Goal: Book appointment/travel/reservation

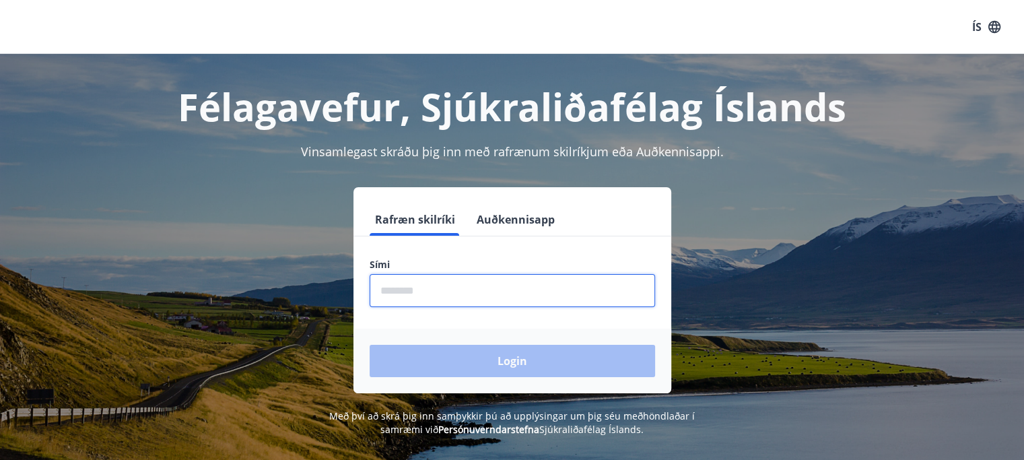
click at [568, 297] on input "phone" at bounding box center [512, 290] width 285 height 33
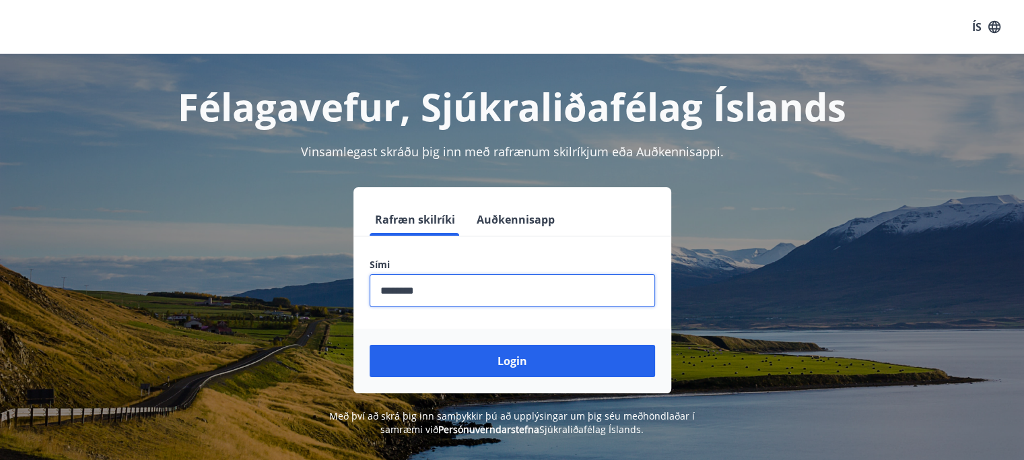
type input "********"
click at [370, 345] on button "Login" at bounding box center [512, 361] width 285 height 32
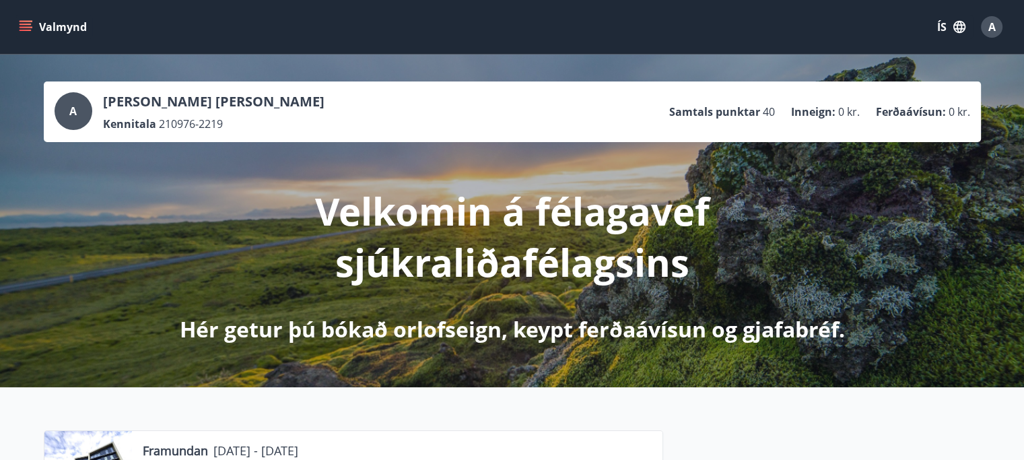
click at [22, 26] on icon "menu" at bounding box center [25, 26] width 13 height 13
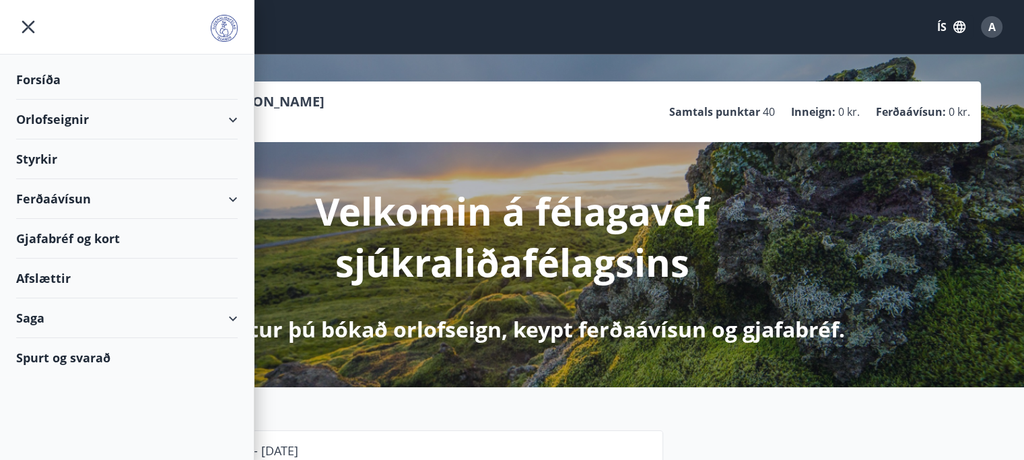
click at [70, 126] on div "Orlofseignir" at bounding box center [126, 120] width 221 height 40
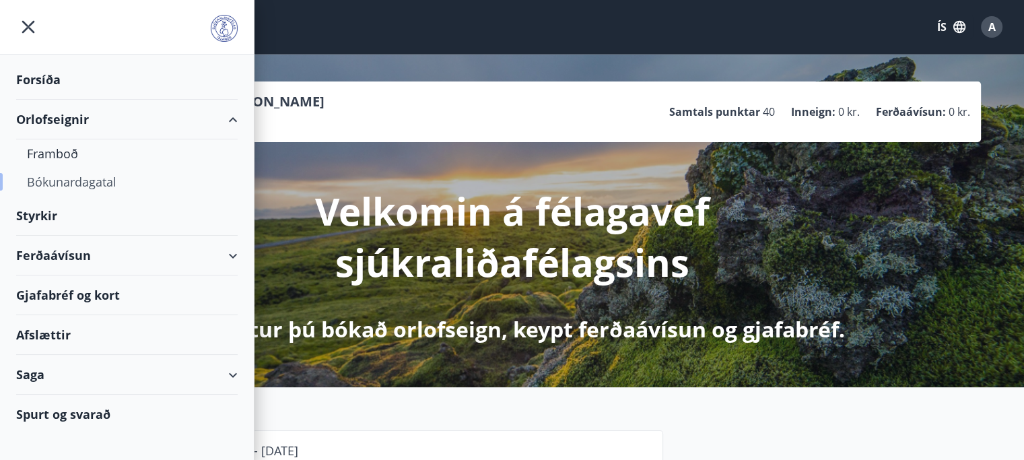
click at [81, 190] on div "Bókunardagatal" at bounding box center [127, 182] width 200 height 28
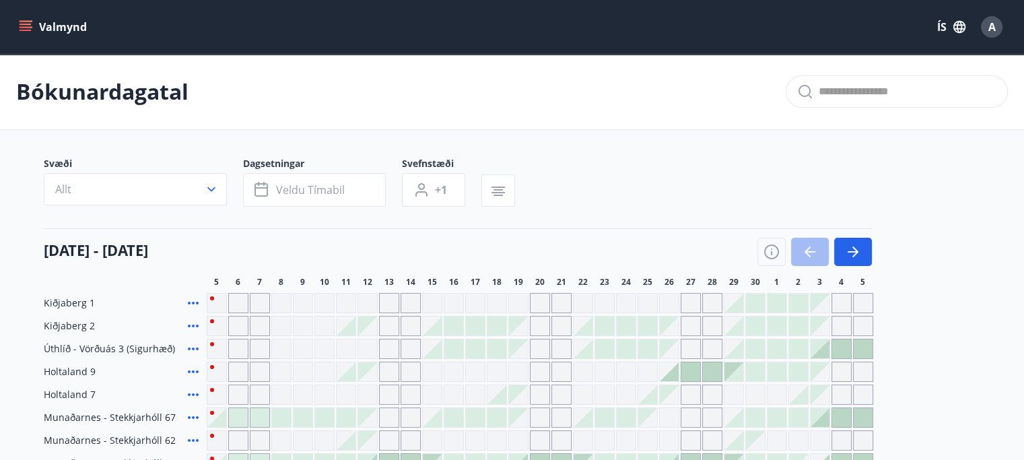
click at [121, 188] on button "Allt" at bounding box center [135, 189] width 183 height 32
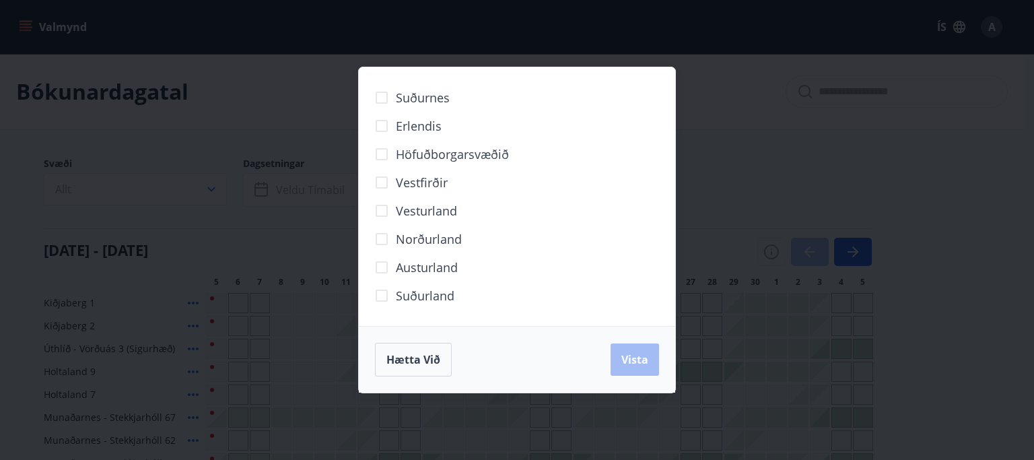
click at [401, 156] on span "Höfuðborgarsvæðið" at bounding box center [452, 154] width 113 height 18
click at [627, 355] on span "Vista" at bounding box center [634, 359] width 27 height 15
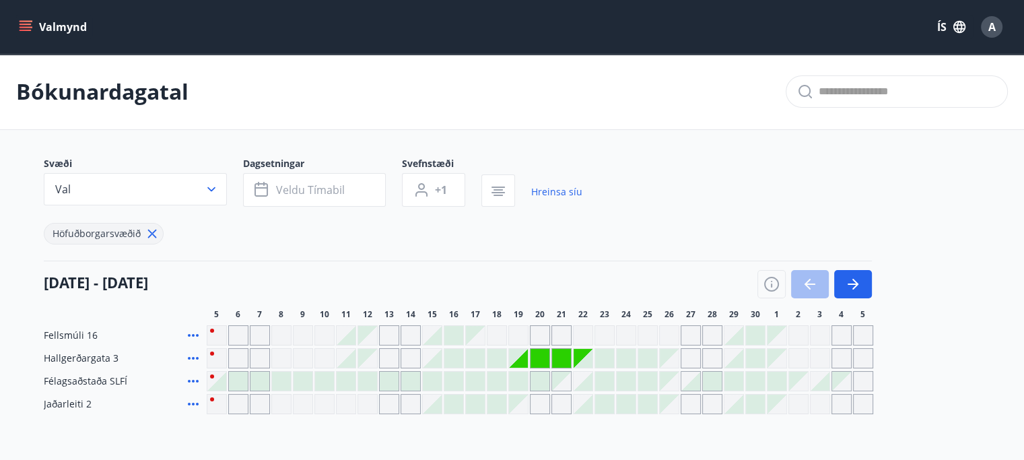
scroll to position [67, 0]
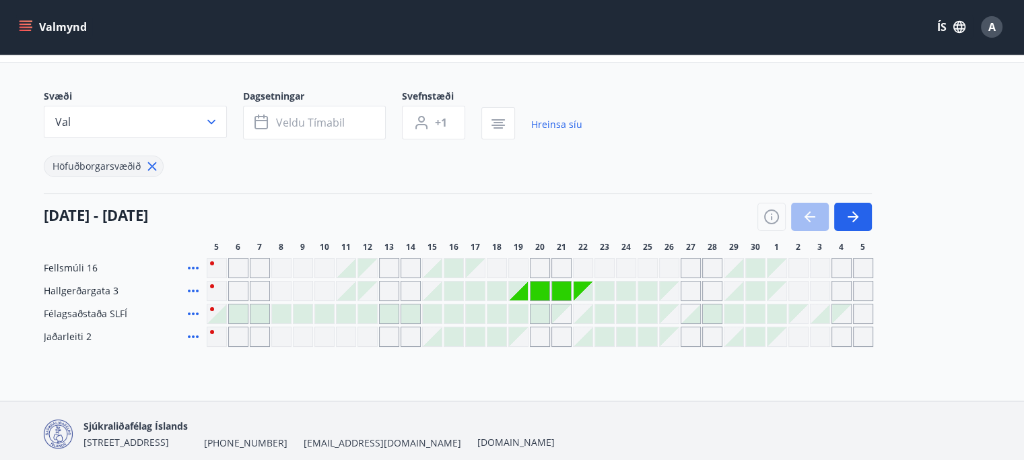
click at [583, 296] on div at bounding box center [583, 290] width 19 height 19
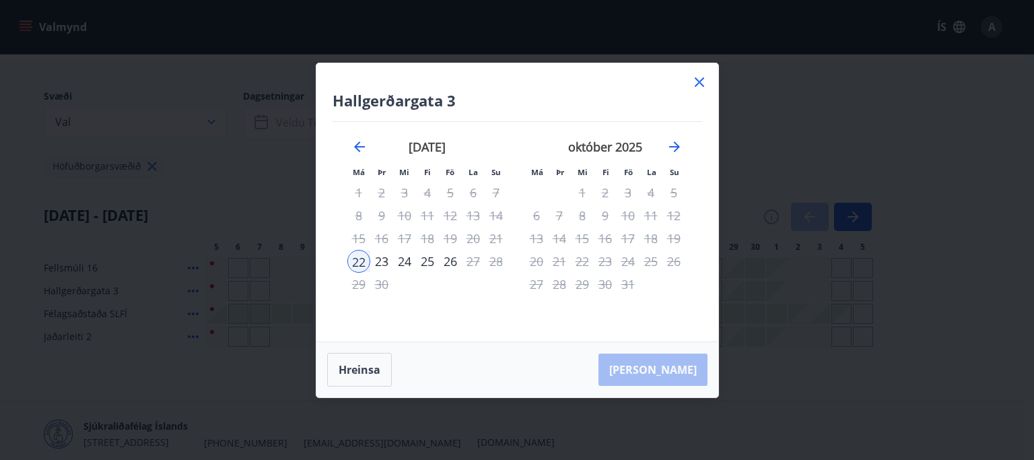
click at [695, 81] on icon at bounding box center [699, 82] width 16 height 16
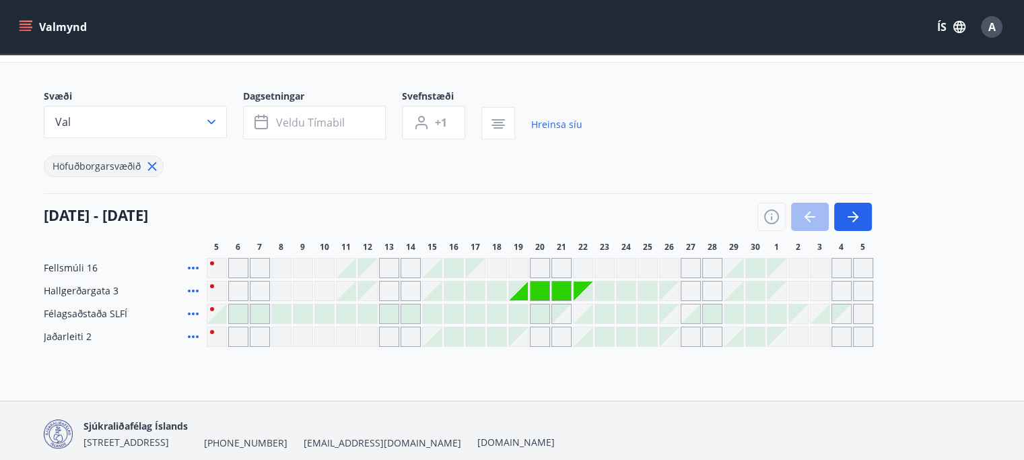
click at [522, 339] on div "Gráir dagar eru ekki bókanlegir" at bounding box center [518, 336] width 19 height 19
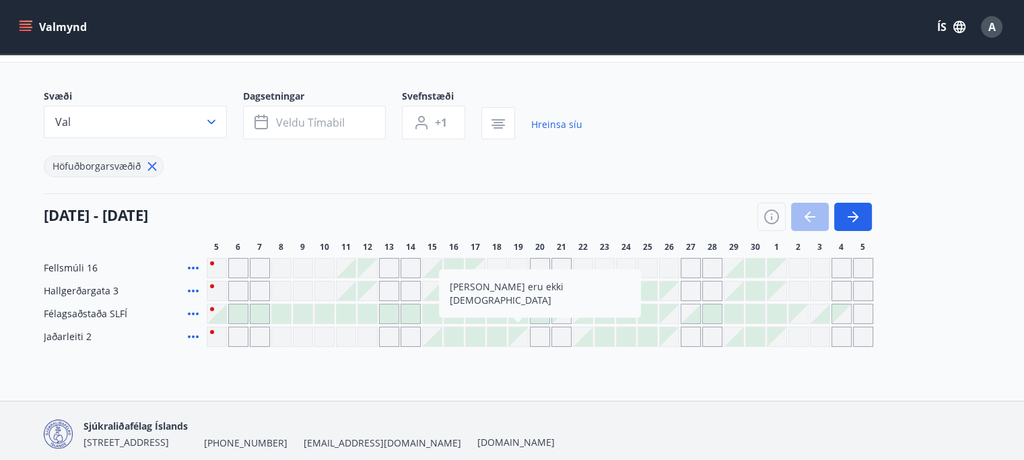
click at [528, 371] on div "Bókunardagatal Svæði Val Dagsetningar Veldu tímabil Svefnstæði +1 Hreinsa síu H…" at bounding box center [512, 194] width 1024 height 414
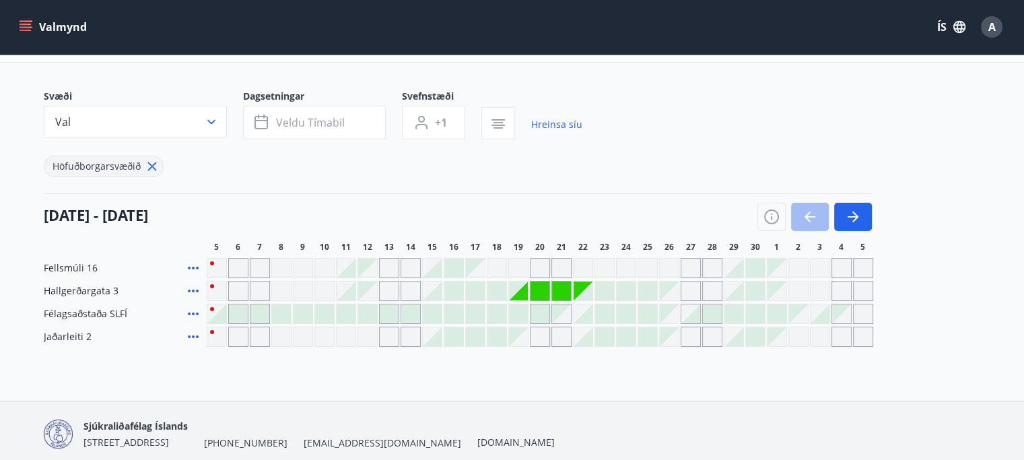
click at [585, 298] on div at bounding box center [583, 290] width 19 height 19
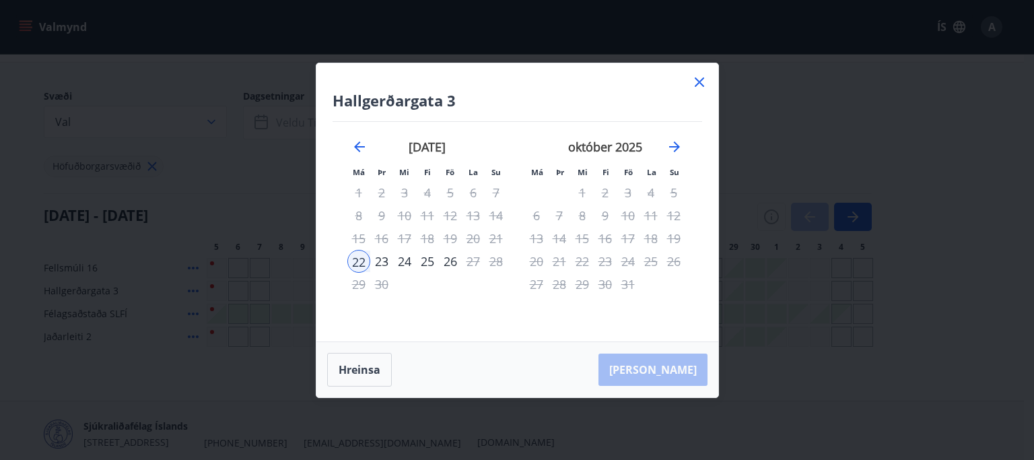
drag, startPoint x: 701, startPoint y: 82, endPoint x: 803, endPoint y: 267, distance: 210.9
click at [704, 80] on icon at bounding box center [699, 82] width 16 height 16
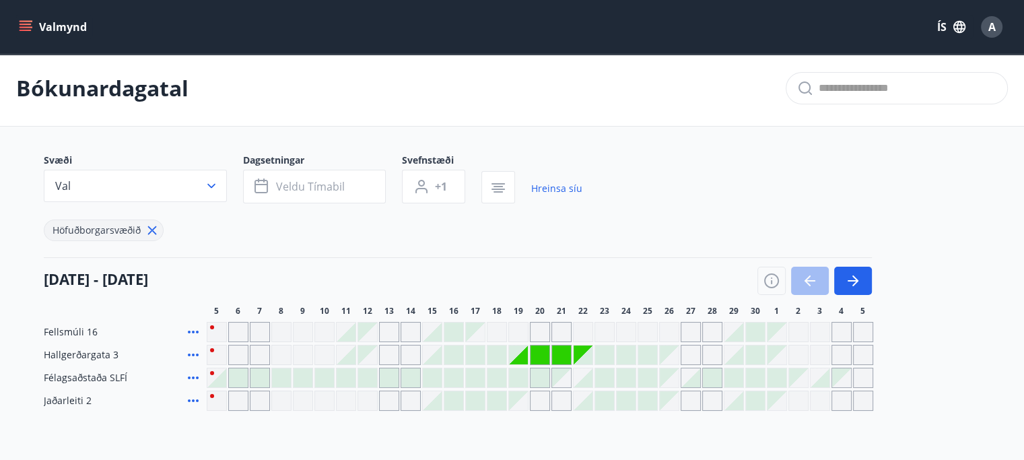
scroll to position [0, 0]
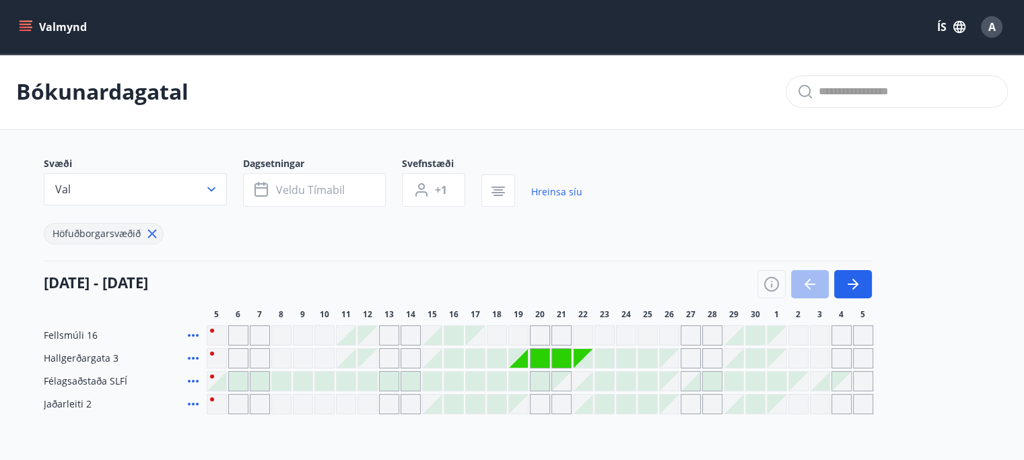
click at [516, 354] on div "Gráir dagar eru ekki bókanlegir" at bounding box center [518, 358] width 19 height 19
click at [512, 353] on div "Gráir dagar eru ekki bókanlegir" at bounding box center [518, 358] width 19 height 19
click at [522, 363] on div "Gráir dagar eru ekki bókanlegir" at bounding box center [518, 358] width 19 height 19
click at [512, 336] on div "Gráir dagar eru ekki bókanlegir" at bounding box center [518, 335] width 20 height 20
click at [515, 333] on div "Gráir dagar eru ekki bókanlegir" at bounding box center [518, 335] width 20 height 20
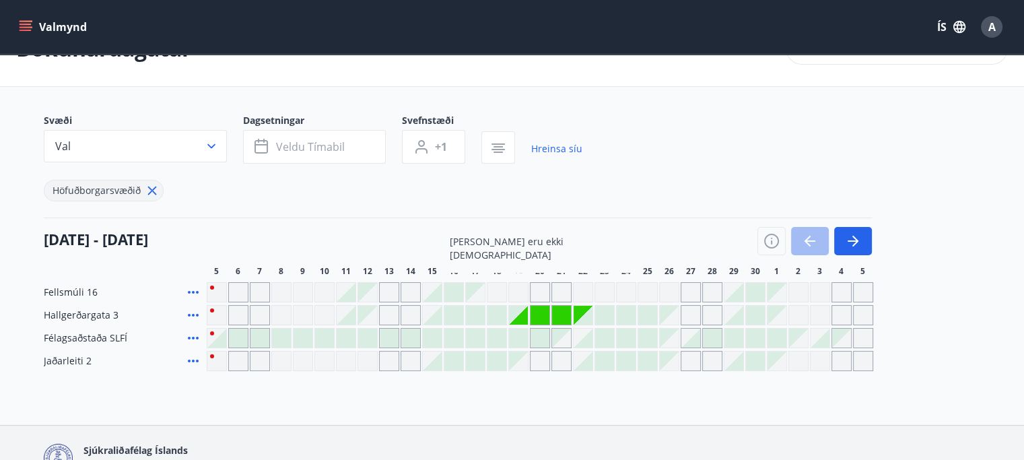
scroll to position [67, 0]
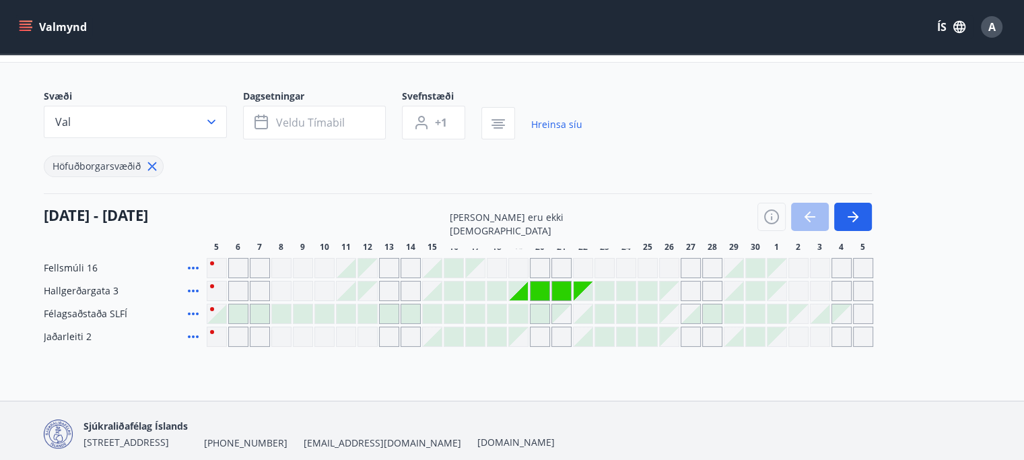
click at [513, 286] on div "Gráir dagar eru ekki bókanlegir" at bounding box center [518, 290] width 19 height 19
click at [517, 283] on div "Gráir dagar eru ekki bókanlegir" at bounding box center [518, 290] width 19 height 19
click at [522, 289] on div "Gráir dagar eru ekki bókanlegir" at bounding box center [518, 290] width 19 height 19
click at [514, 284] on div "Gráir dagar eru ekki bókanlegir" at bounding box center [518, 290] width 19 height 19
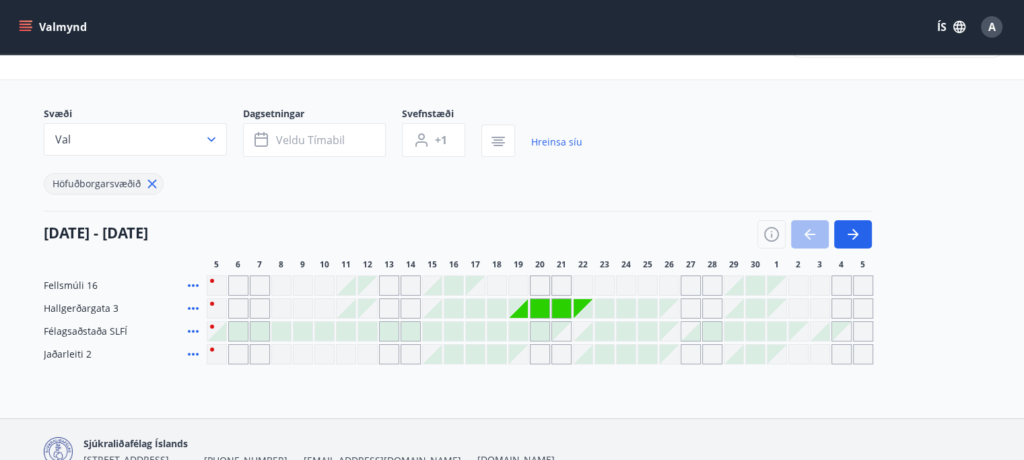
scroll to position [0, 0]
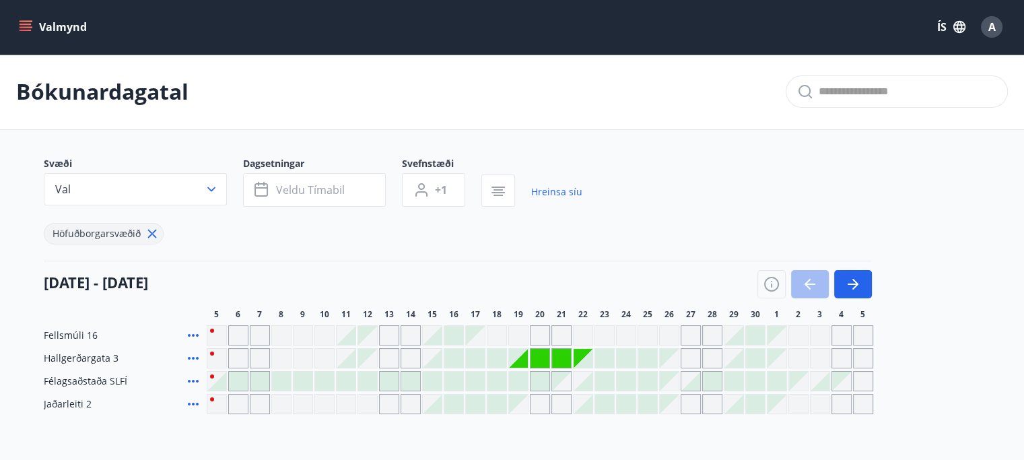
click at [19, 28] on icon "menu" at bounding box center [25, 26] width 13 height 13
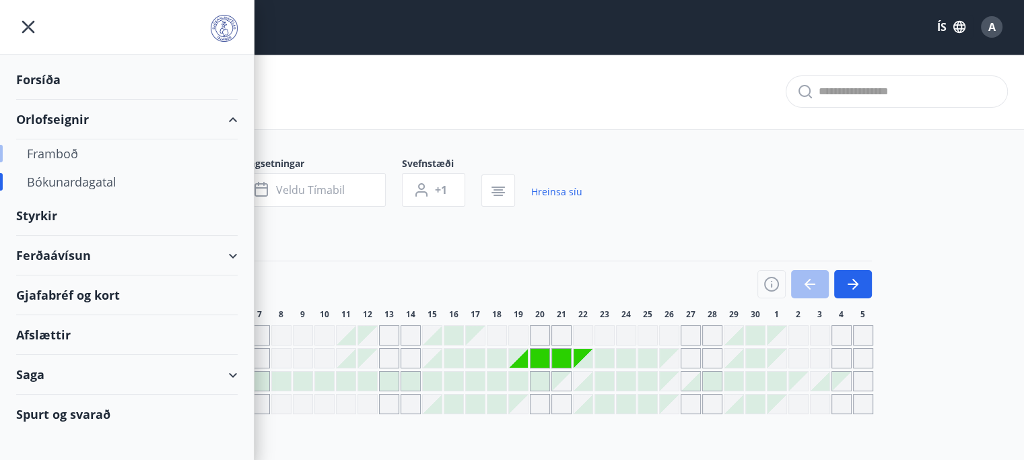
click at [54, 150] on div "Framboð" at bounding box center [127, 153] width 200 height 28
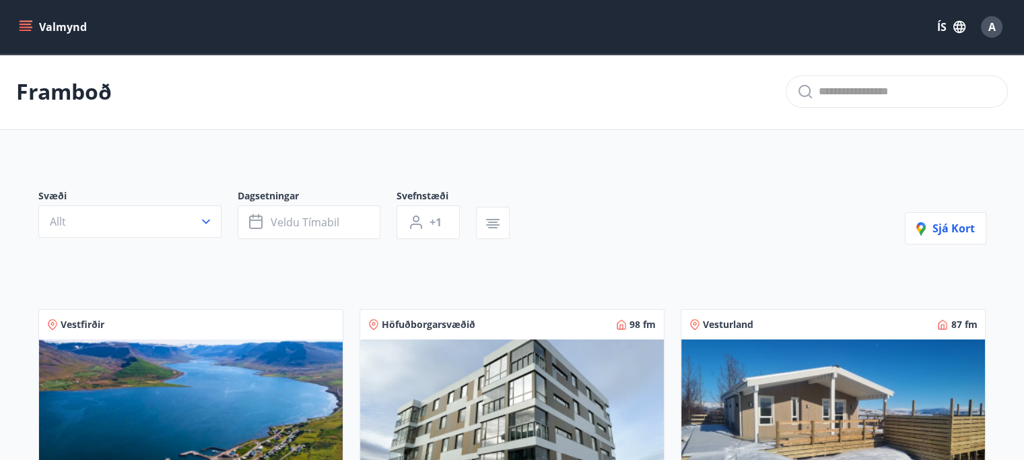
click at [25, 26] on icon "menu" at bounding box center [25, 26] width 13 height 13
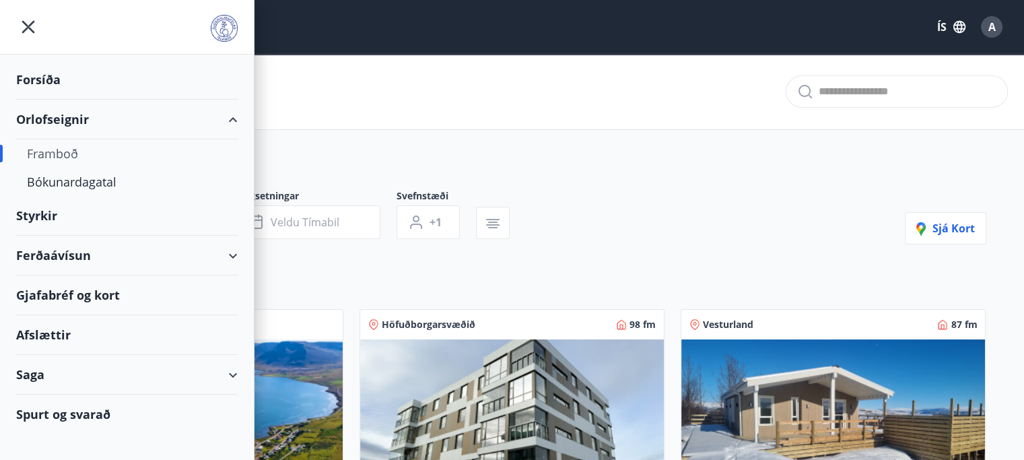
click at [36, 81] on div "Forsíða" at bounding box center [126, 80] width 221 height 40
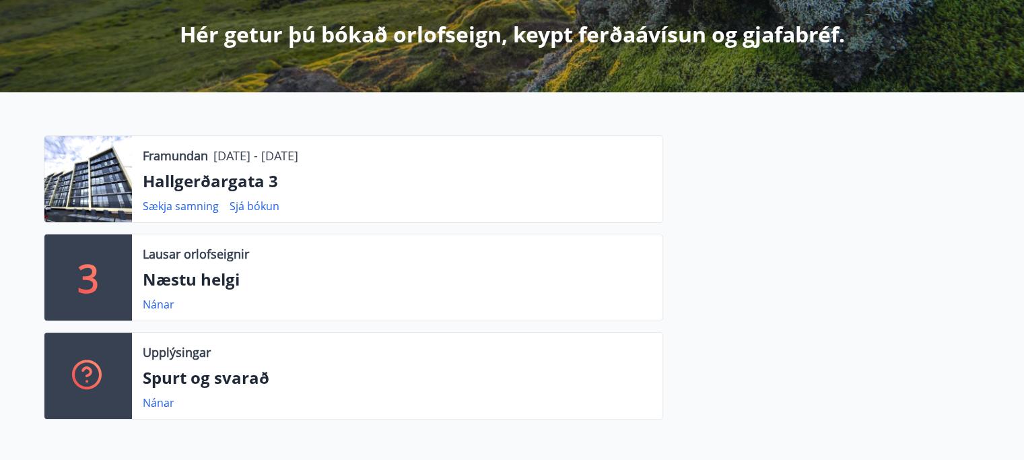
scroll to position [337, 0]
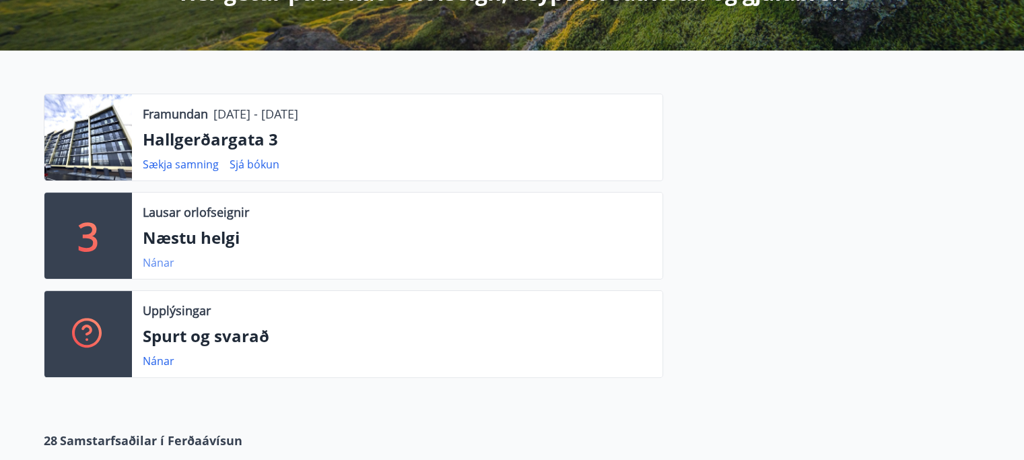
click at [155, 265] on link "Nánar" at bounding box center [159, 262] width 32 height 15
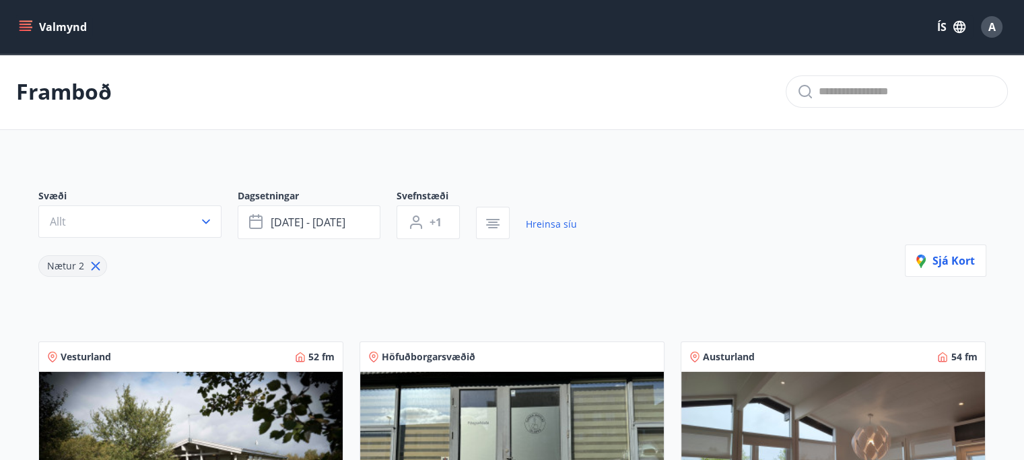
click at [30, 27] on icon "menu" at bounding box center [27, 26] width 15 height 1
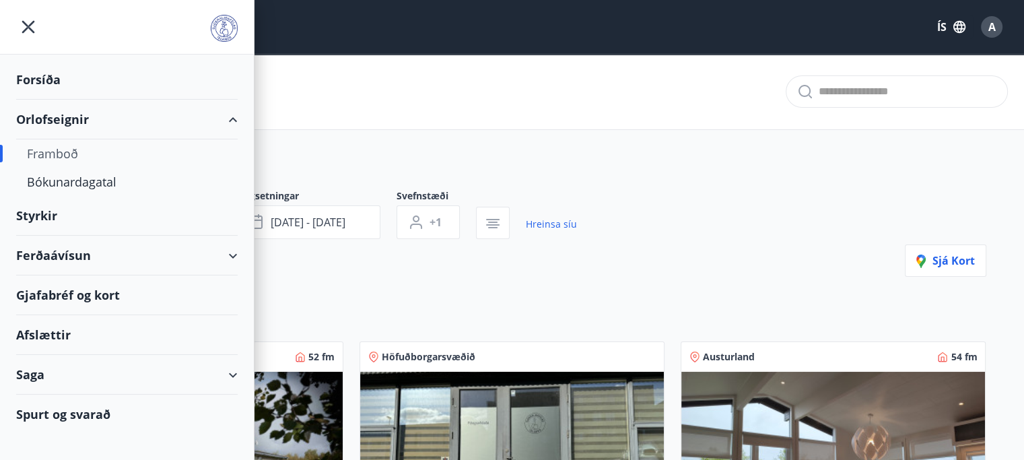
click at [64, 120] on div "Orlofseignir" at bounding box center [126, 120] width 221 height 40
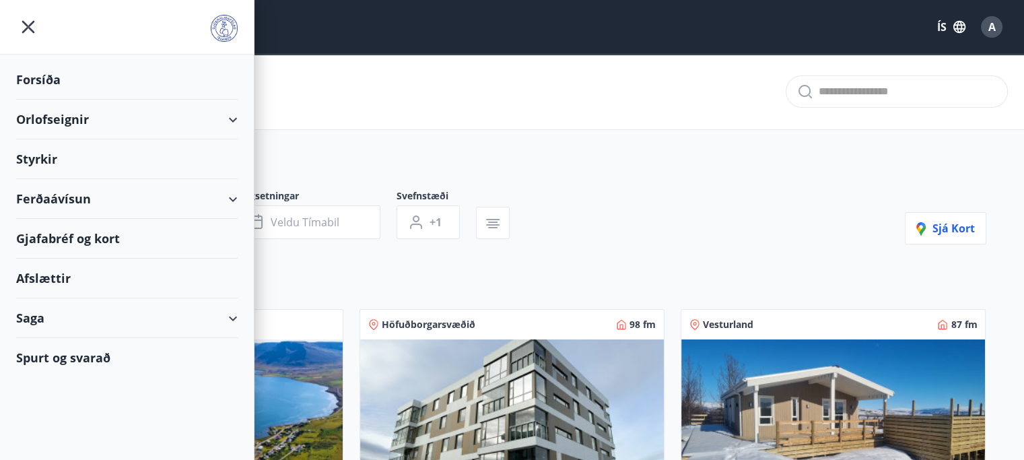
type input "*"
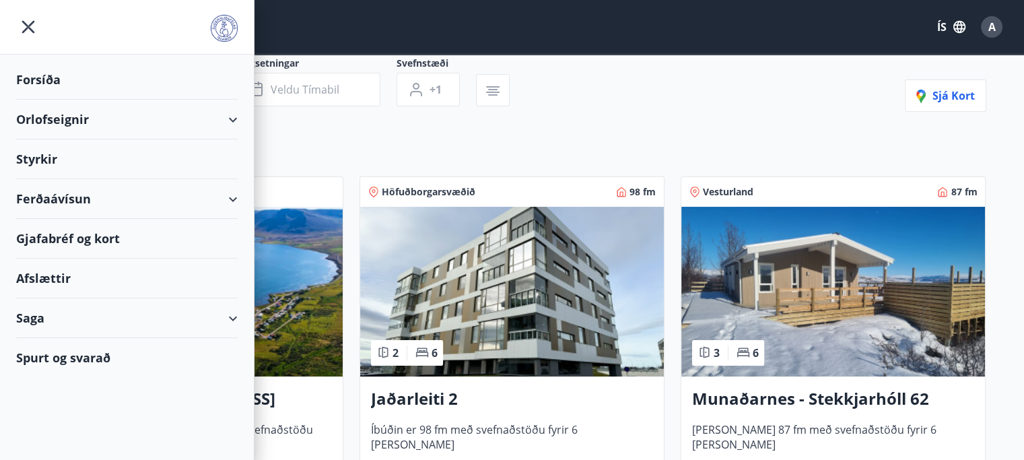
scroll to position [135, 0]
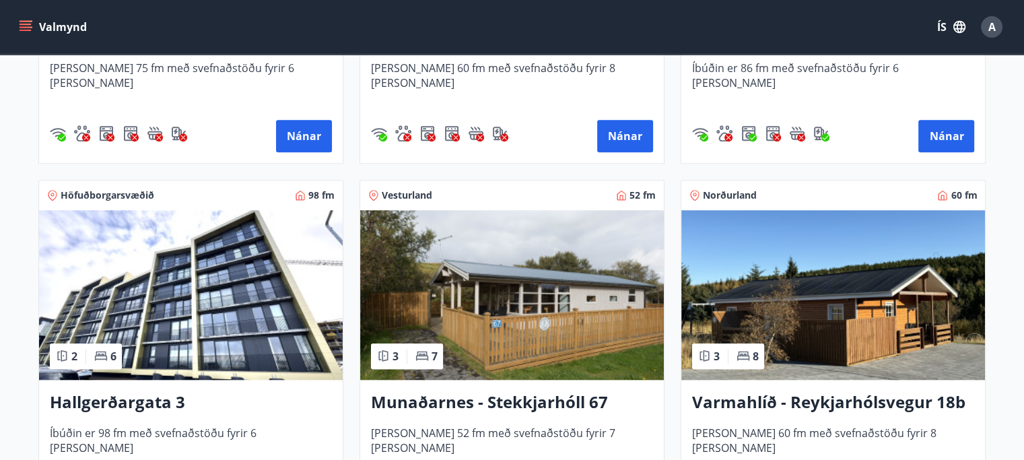
scroll to position [1279, 0]
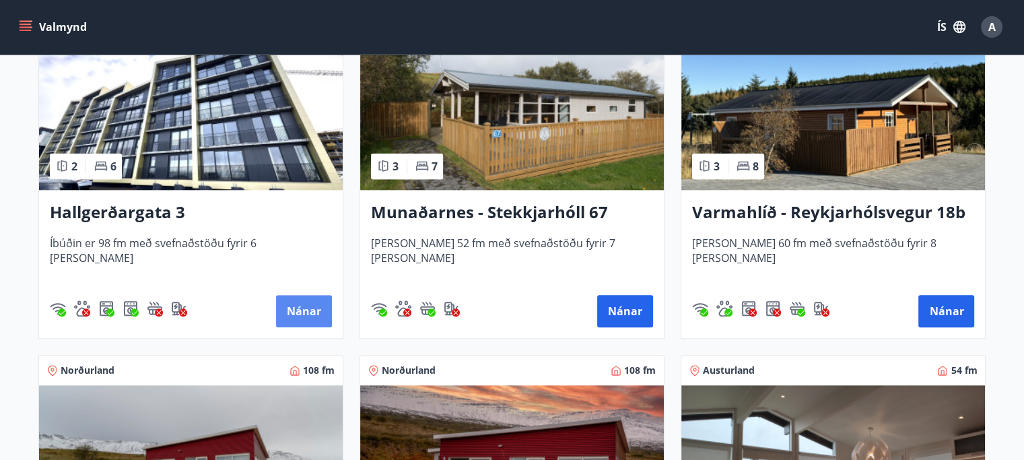
click at [288, 313] on button "Nánar" at bounding box center [304, 311] width 56 height 32
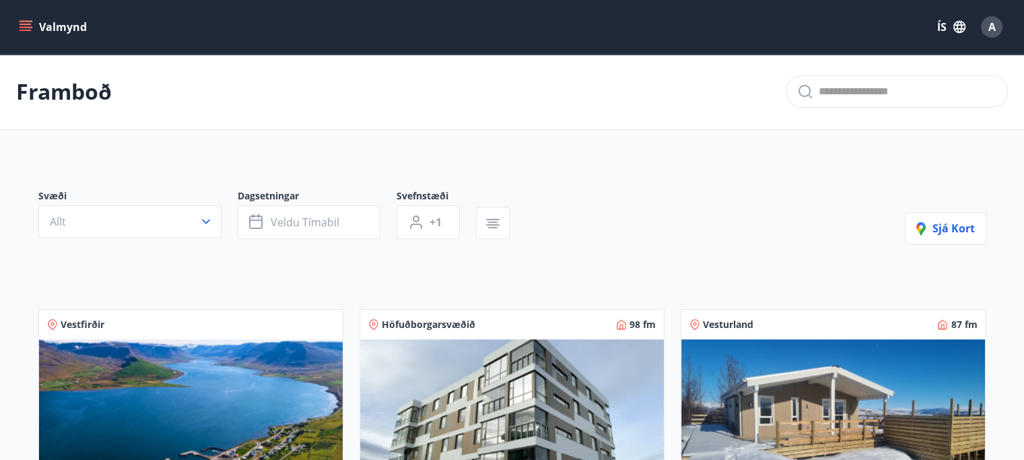
click at [28, 26] on icon "menu" at bounding box center [25, 26] width 13 height 13
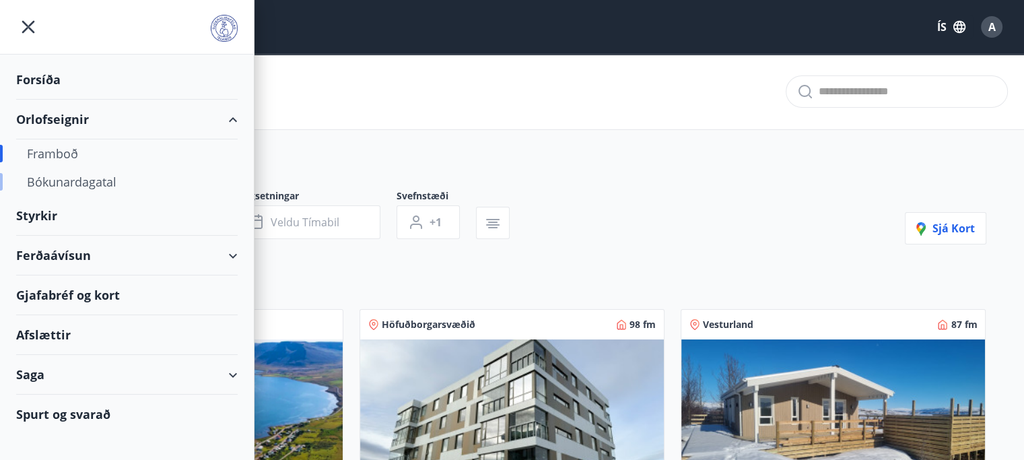
click at [73, 181] on div "Bókunardagatal" at bounding box center [127, 182] width 200 height 28
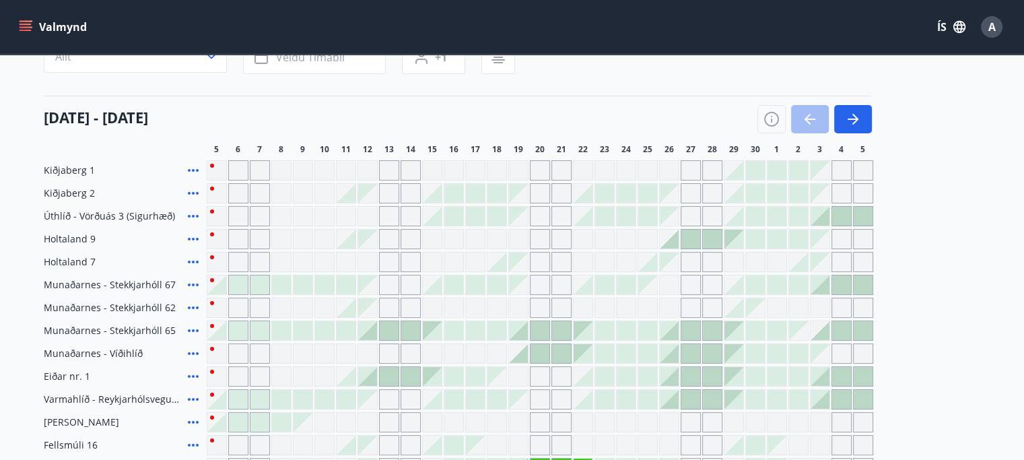
scroll to position [135, 0]
click at [537, 259] on div "Gráir dagar eru ekki bókanlegir" at bounding box center [540, 260] width 20 height 20
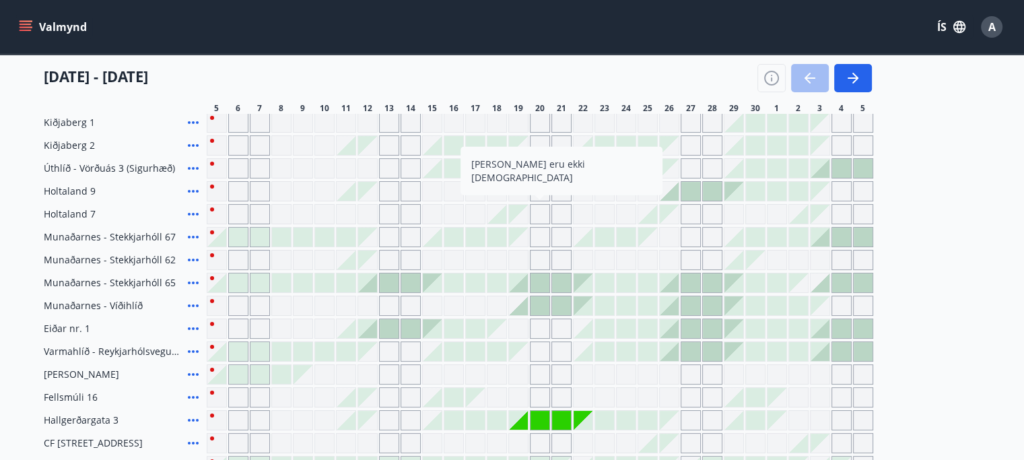
scroll to position [202, 0]
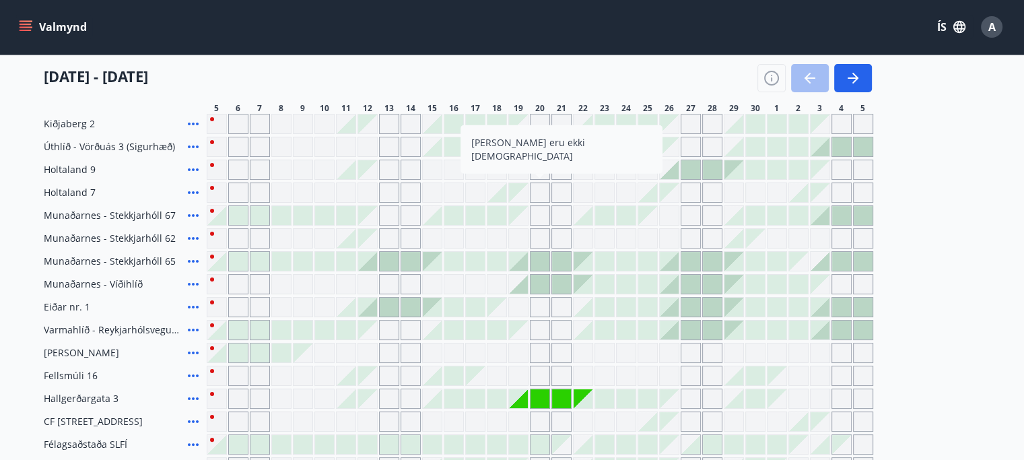
click at [513, 392] on div "Gráir dagar eru ekki bókanlegir" at bounding box center [518, 398] width 19 height 19
click at [498, 404] on div at bounding box center [496, 398] width 19 height 19
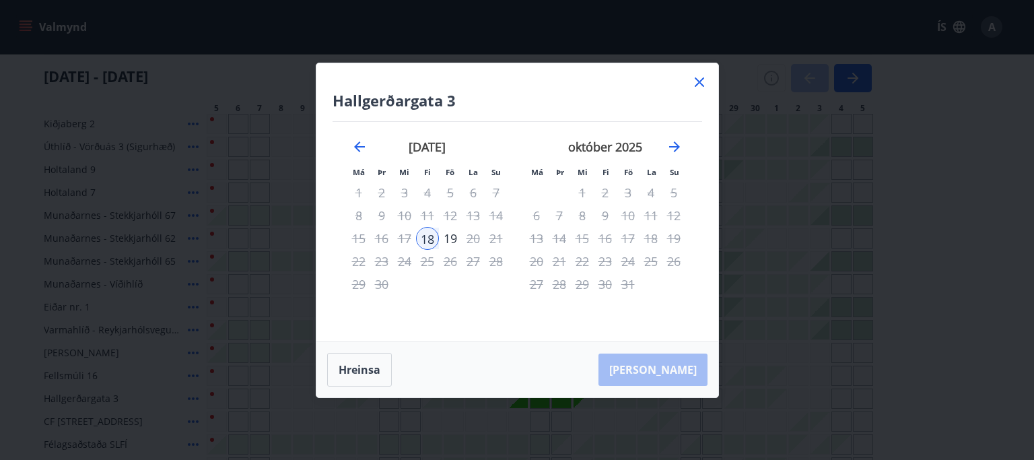
click at [427, 234] on div "18" at bounding box center [427, 238] width 23 height 23
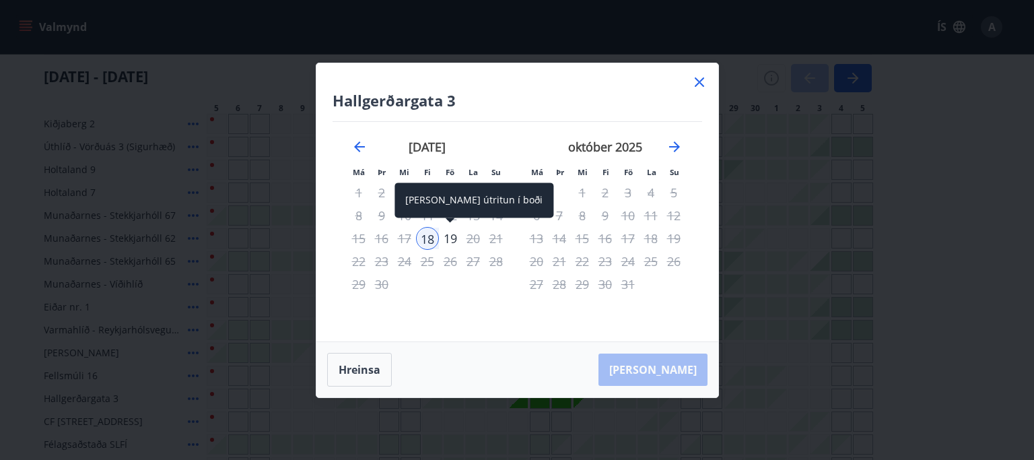
click at [450, 238] on div "19" at bounding box center [450, 238] width 23 height 23
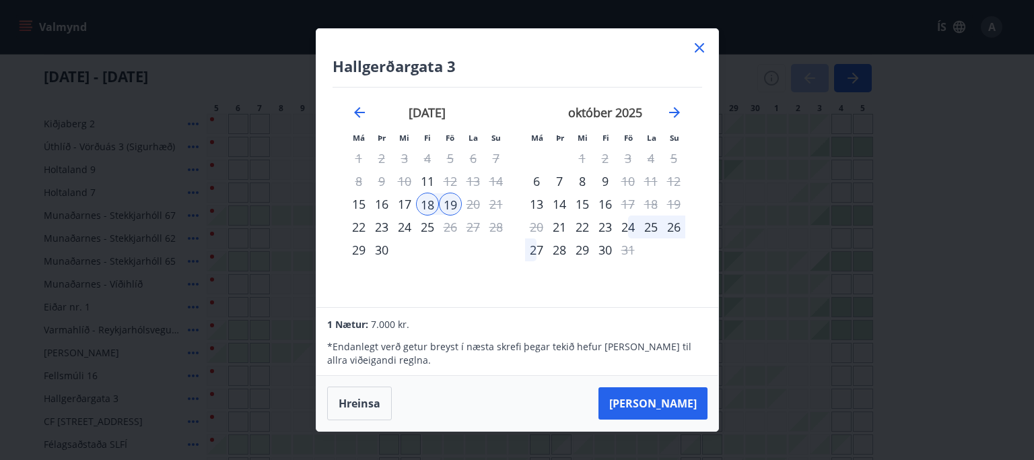
click at [697, 50] on icon at bounding box center [699, 48] width 16 height 16
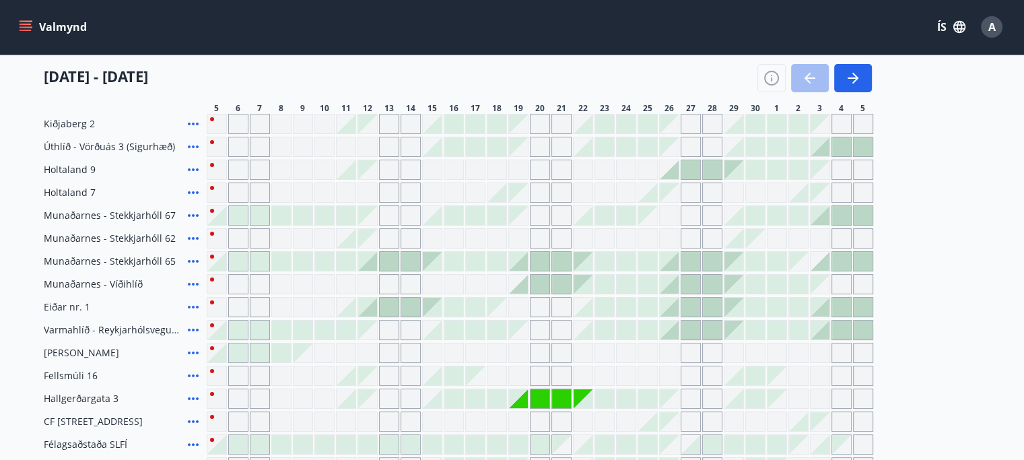
click at [522, 403] on div "Gráir dagar eru ekki bókanlegir" at bounding box center [518, 398] width 19 height 19
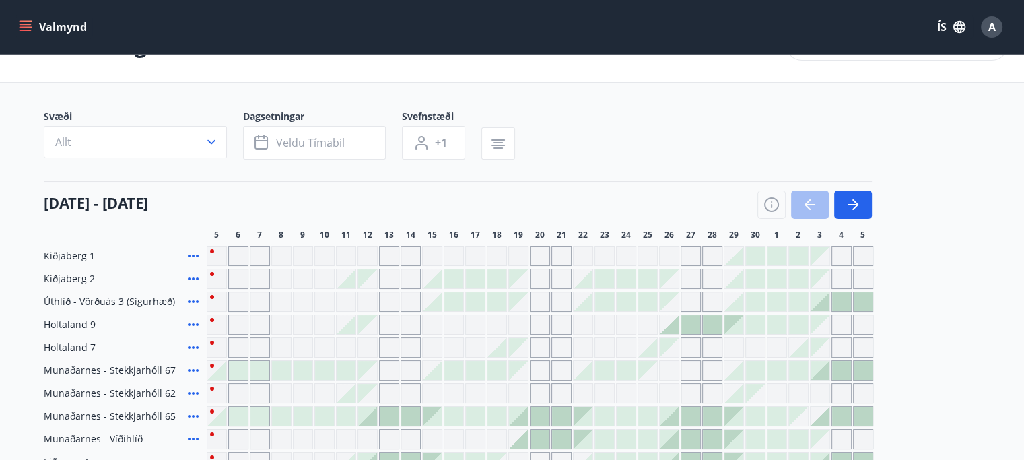
scroll to position [0, 0]
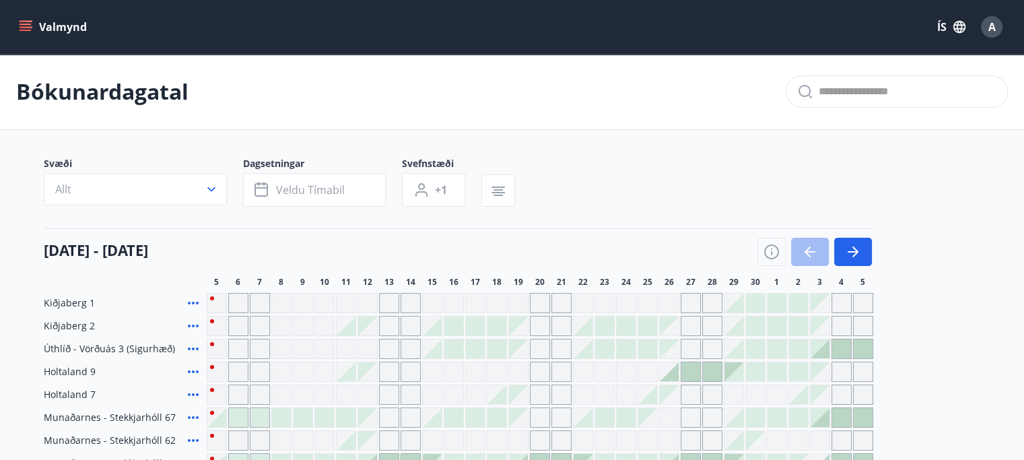
click at [15, 24] on div "Valmynd ÍS A" at bounding box center [512, 27] width 1024 height 54
click at [28, 28] on icon "menu" at bounding box center [27, 26] width 15 height 1
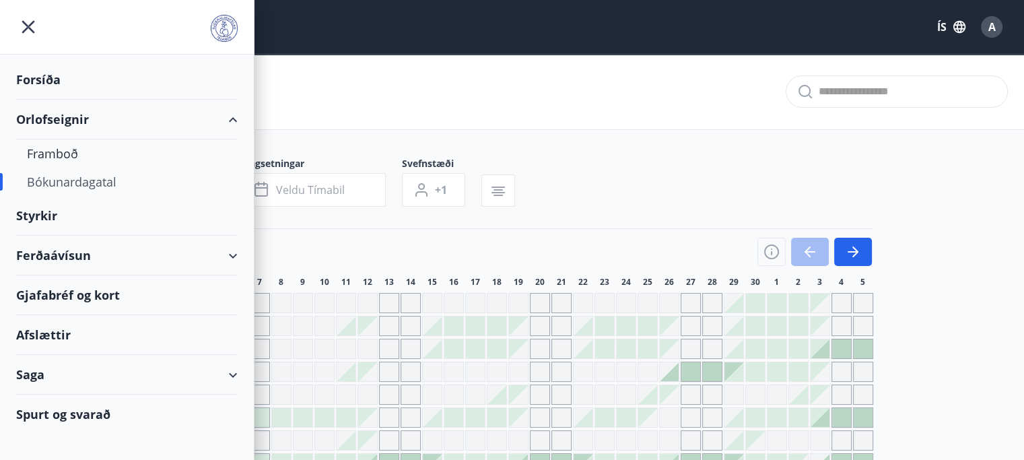
click at [64, 184] on div "Bókunardagatal" at bounding box center [127, 182] width 200 height 28
click at [57, 76] on div "Forsíða" at bounding box center [126, 80] width 221 height 40
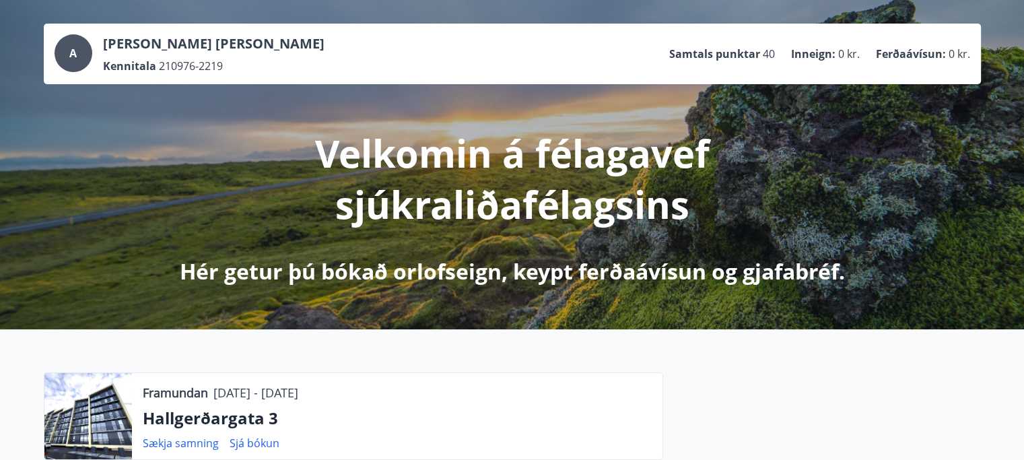
scroll to position [135, 0]
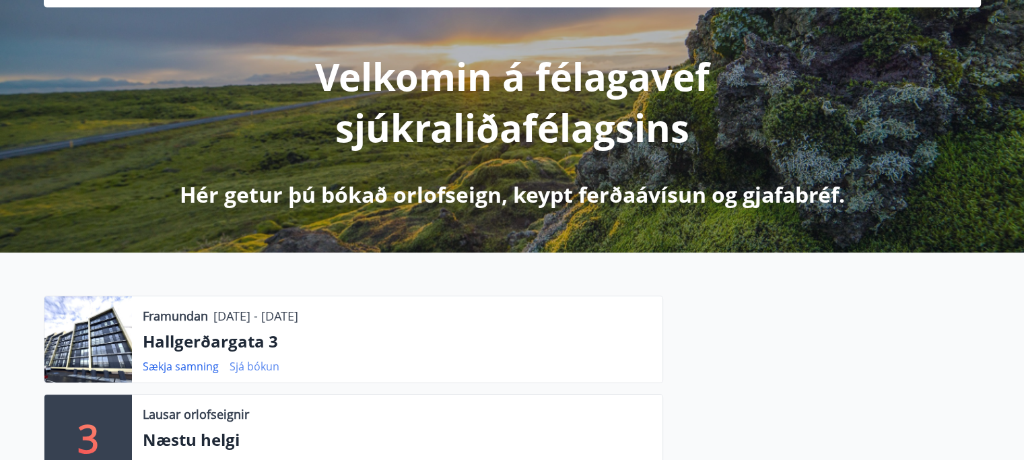
click at [253, 363] on link "Sjá bókun" at bounding box center [255, 366] width 50 height 15
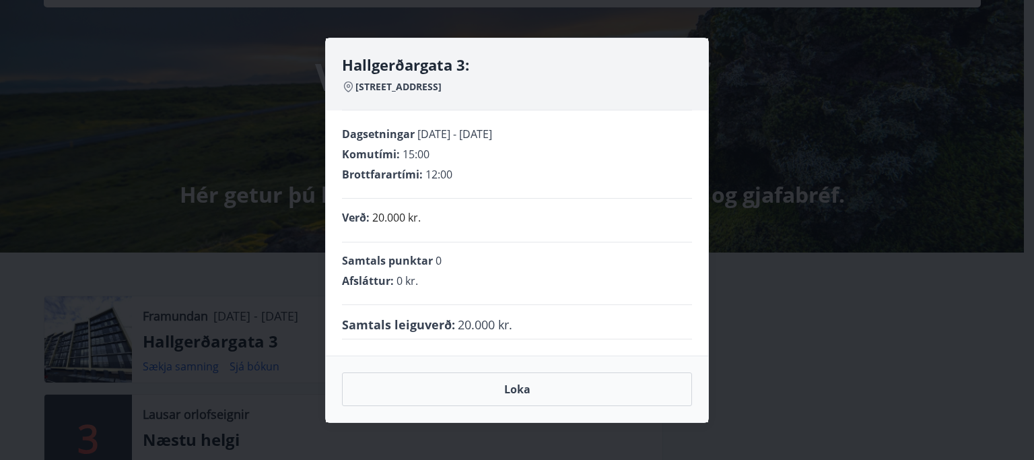
click at [501, 165] on div "Dagsetningar 19.09.2025 - 22.09.2025 Komutími : 15:00 Brottfarartími : 12:00" at bounding box center [517, 163] width 350 height 72
click at [499, 387] on button "Loka" at bounding box center [517, 389] width 350 height 34
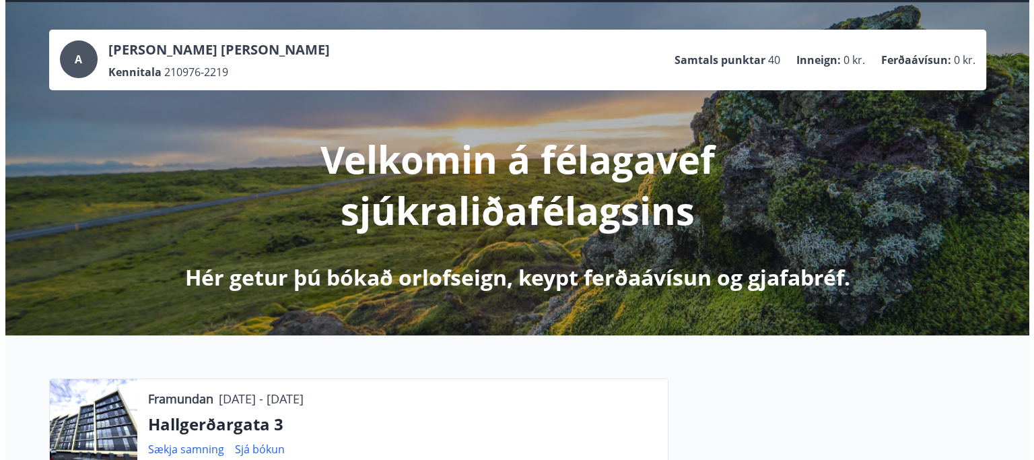
scroll to position [0, 0]
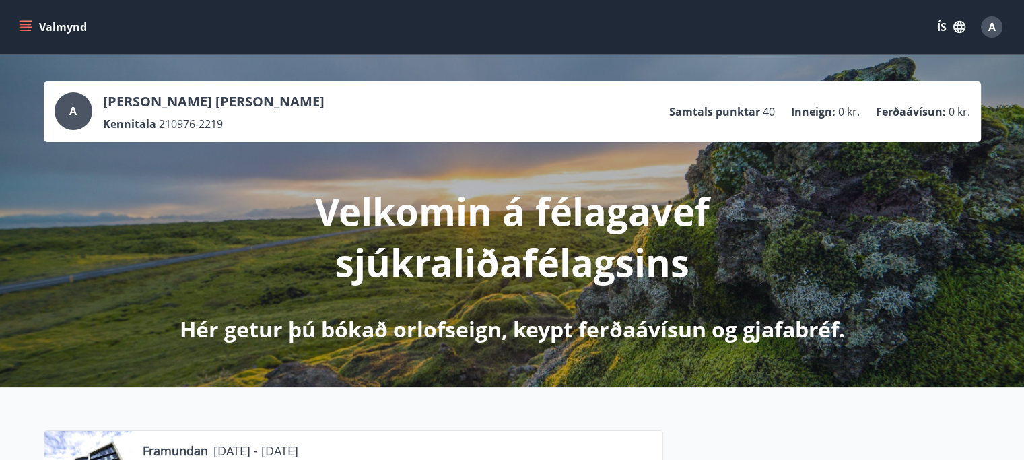
click at [992, 26] on span "A" at bounding box center [991, 27] width 7 height 15
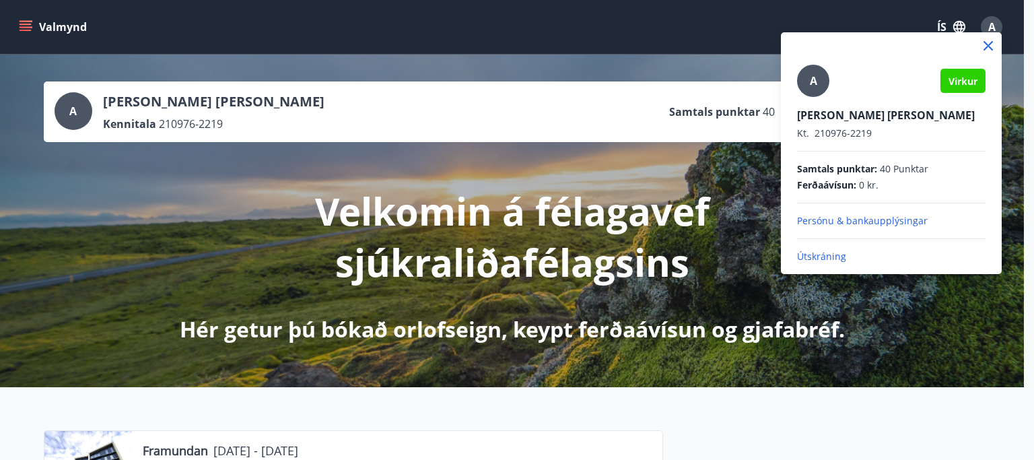
click at [825, 255] on p "Útskráning" at bounding box center [891, 256] width 188 height 13
